Goal: Transaction & Acquisition: Subscribe to service/newsletter

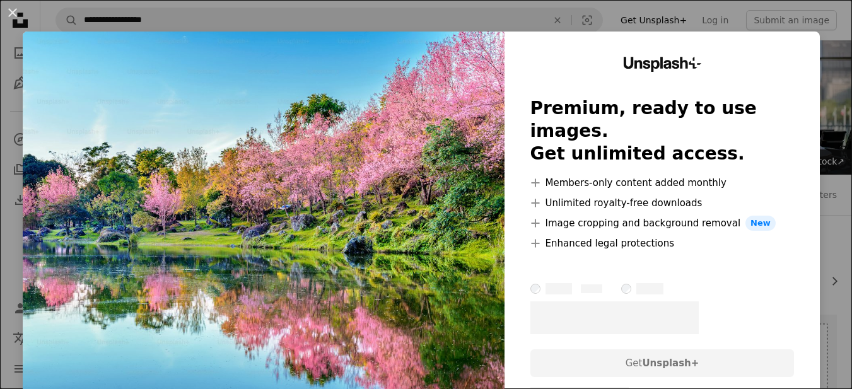
scroll to position [799, 0]
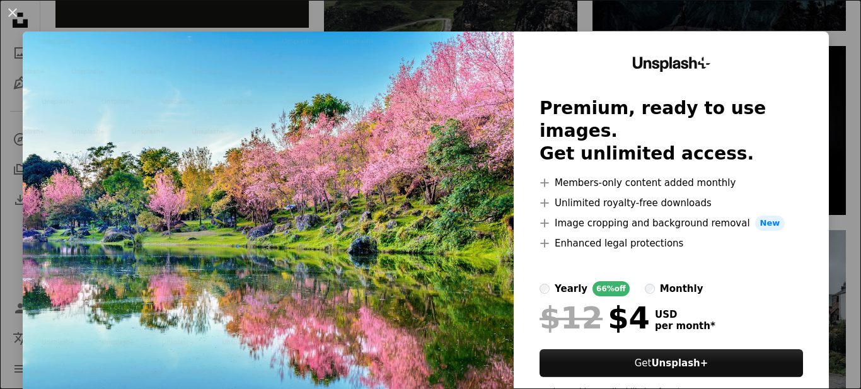
click at [371, 315] on img at bounding box center [268, 232] width 491 height 401
click at [433, 288] on img at bounding box center [268, 232] width 491 height 401
click at [268, 250] on img at bounding box center [268, 232] width 491 height 401
click at [657, 69] on icon "Unsplash+" at bounding box center [671, 64] width 79 height 15
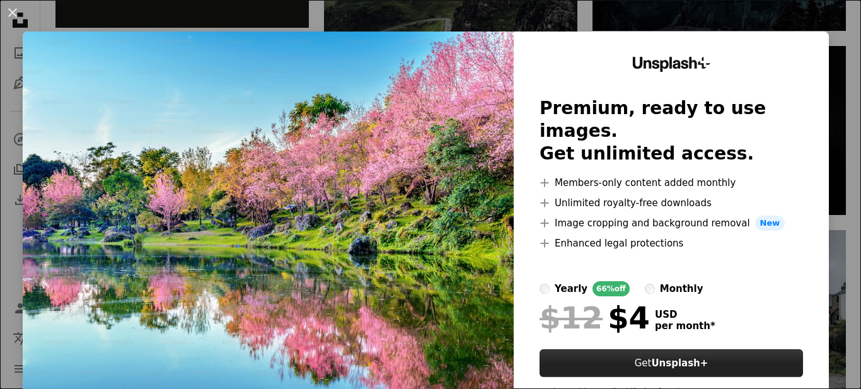
click at [641, 349] on button "Get Unsplash+" at bounding box center [672, 363] width 264 height 28
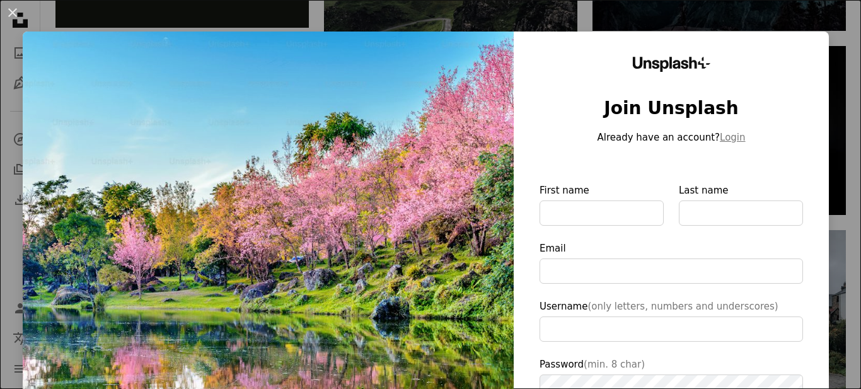
click at [426, 181] on img at bounding box center [268, 292] width 491 height 520
click at [11, 10] on button "An X shape" at bounding box center [12, 12] width 15 height 15
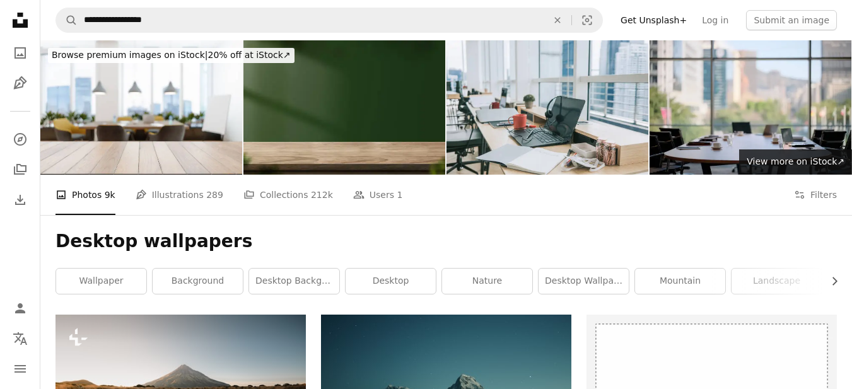
click at [76, 175] on li "A photo Photos 9k" at bounding box center [85, 195] width 60 height 40
click at [312, 269] on link "desktop background" at bounding box center [294, 281] width 90 height 25
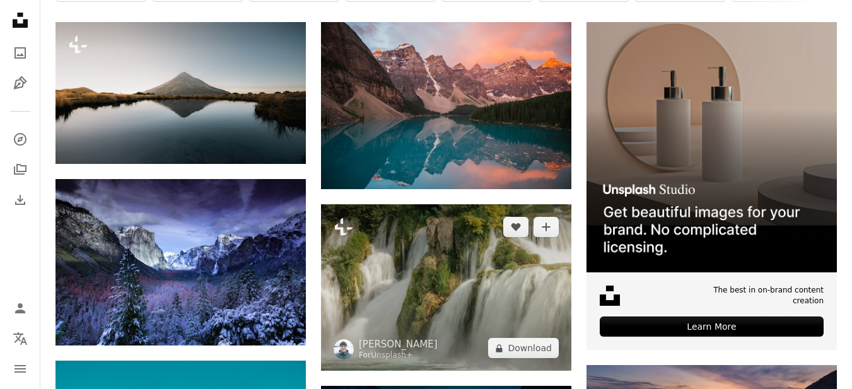
scroll to position [254, 0]
